Goal: Information Seeking & Learning: Learn about a topic

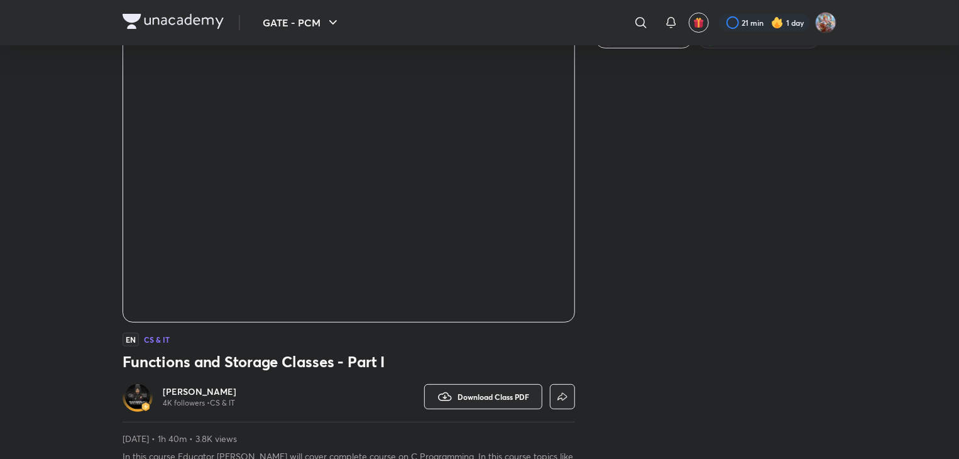
scroll to position [63, 0]
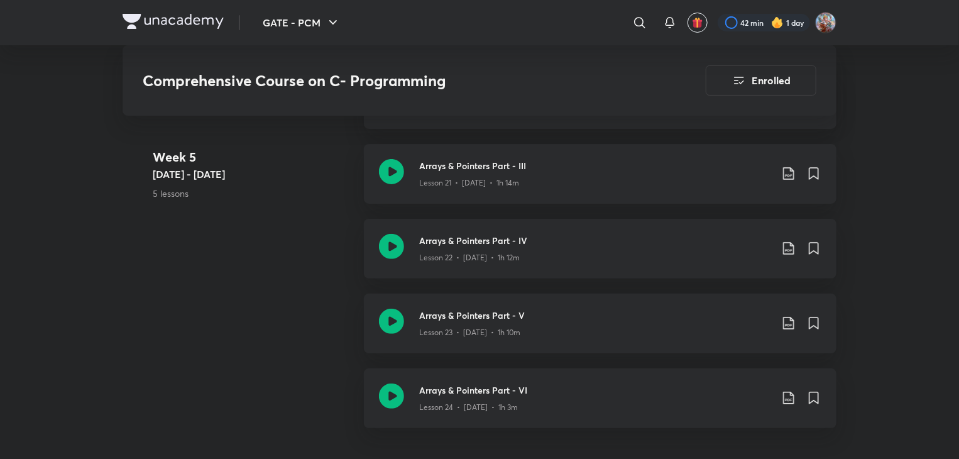
scroll to position [2511, 0]
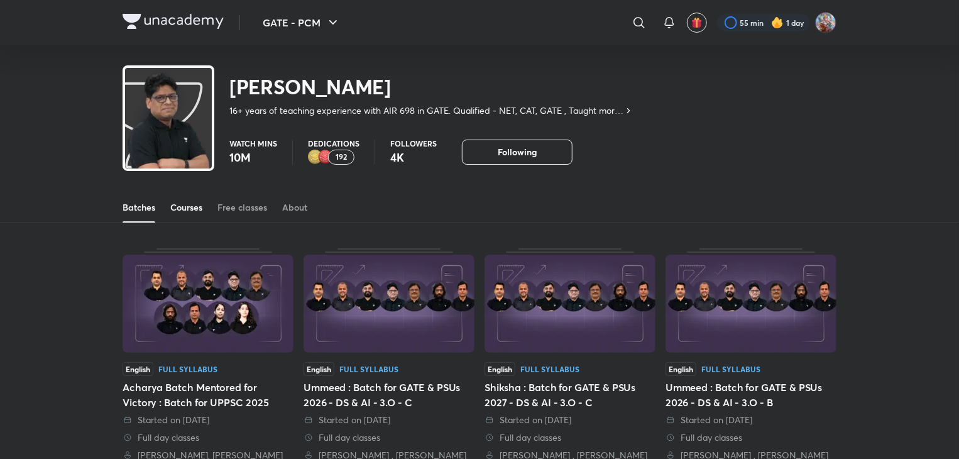
click at [197, 203] on div "Courses" at bounding box center [186, 207] width 32 height 13
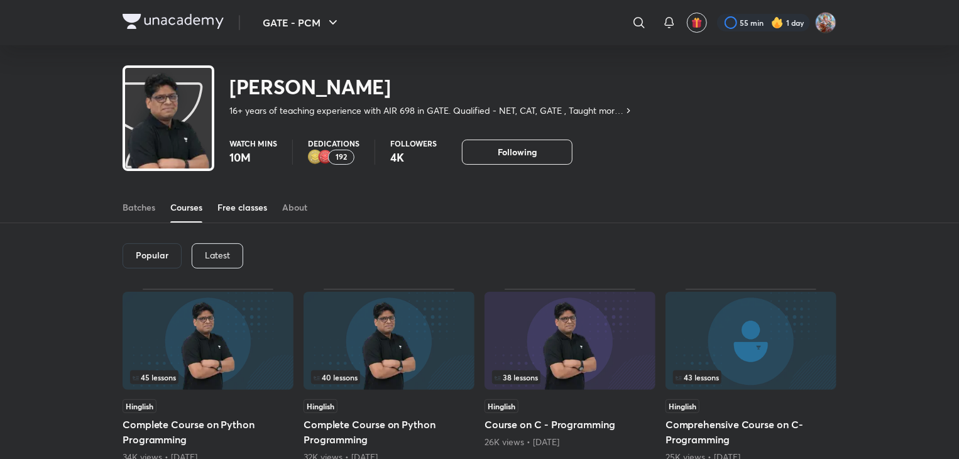
click at [251, 216] on link "Free classes" at bounding box center [242, 207] width 50 height 30
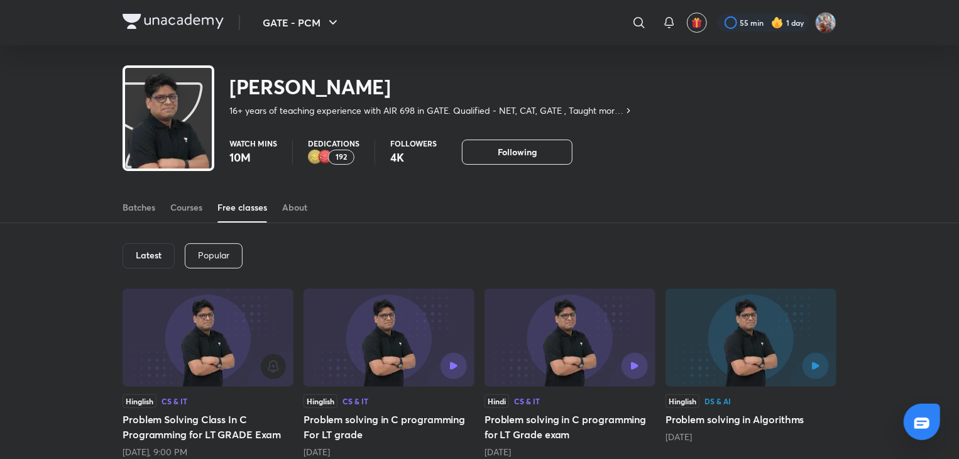
click at [156, 255] on h6 "Latest" at bounding box center [149, 255] width 26 height 10
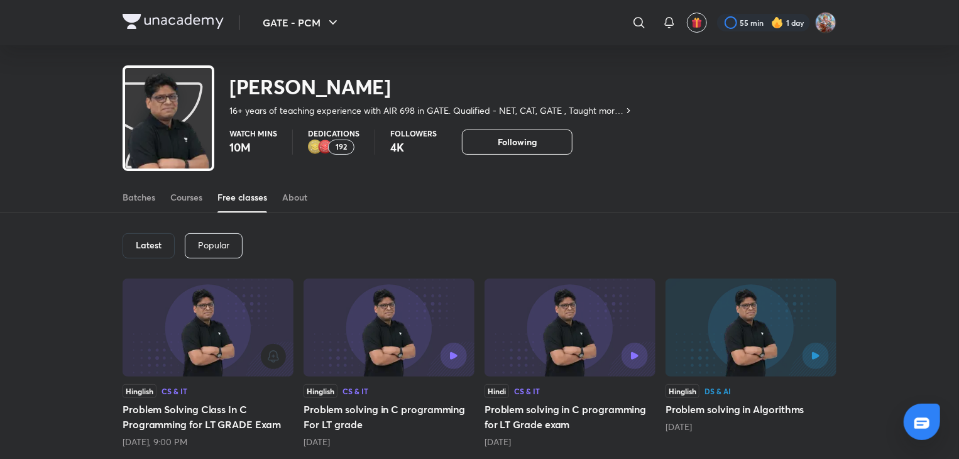
scroll to position [38, 0]
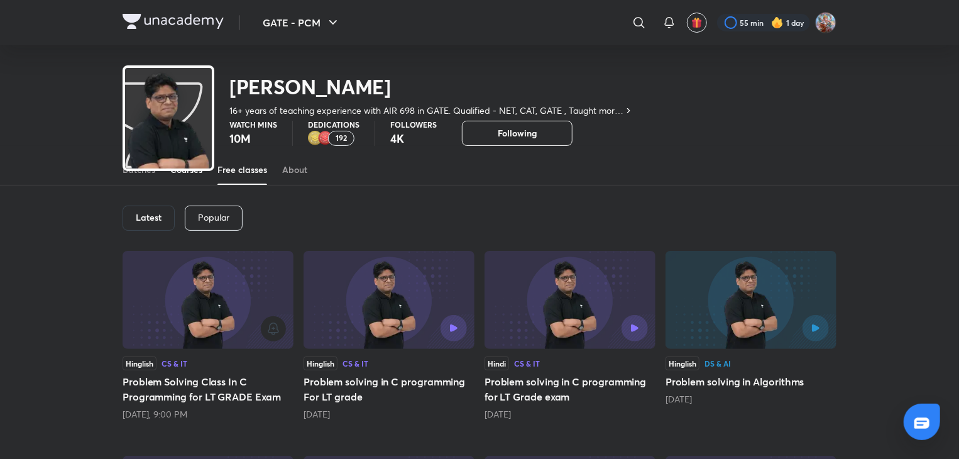
click at [181, 175] on div "Courses" at bounding box center [186, 169] width 32 height 13
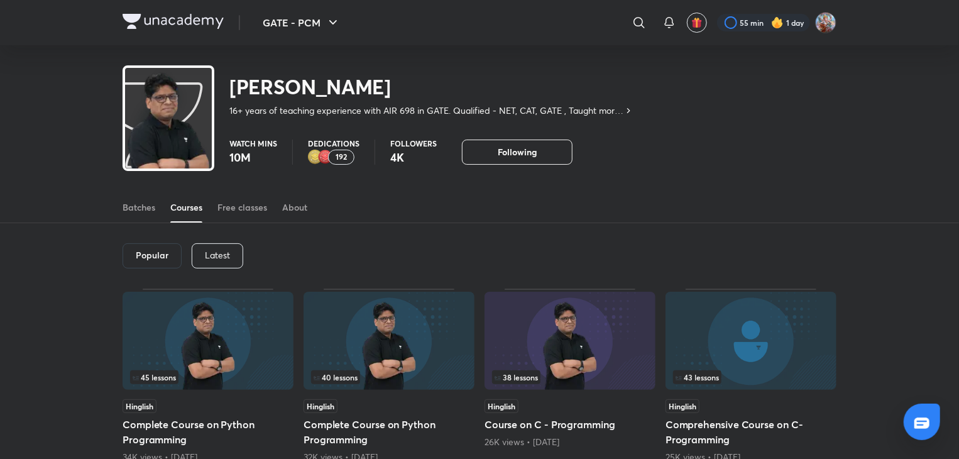
click at [159, 258] on h6 "Popular" at bounding box center [152, 255] width 33 height 10
click at [205, 255] on p "Latest" at bounding box center [217, 255] width 25 height 10
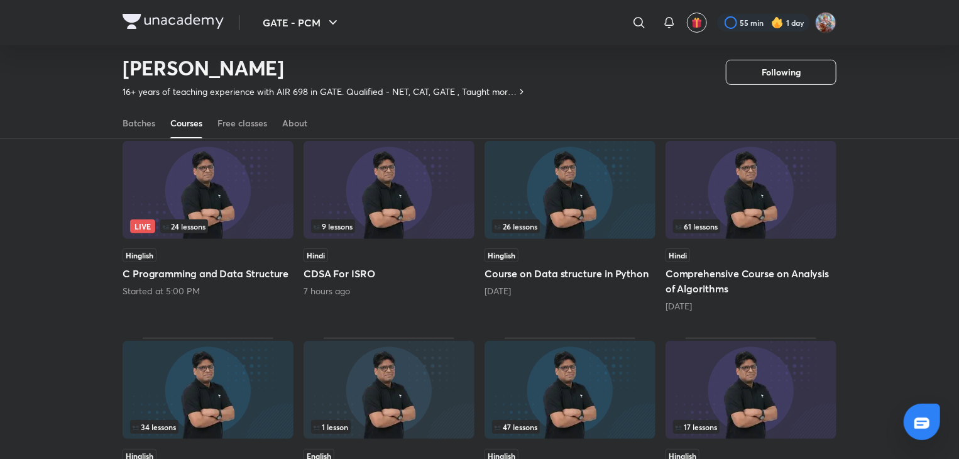
scroll to position [118, 0]
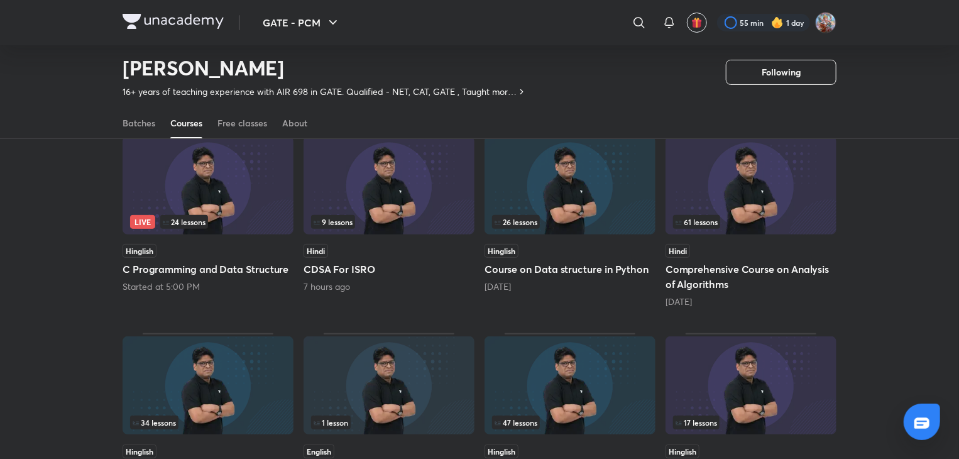
click at [407, 206] on img at bounding box center [389, 185] width 171 height 98
